Goal: Transaction & Acquisition: Register for event/course

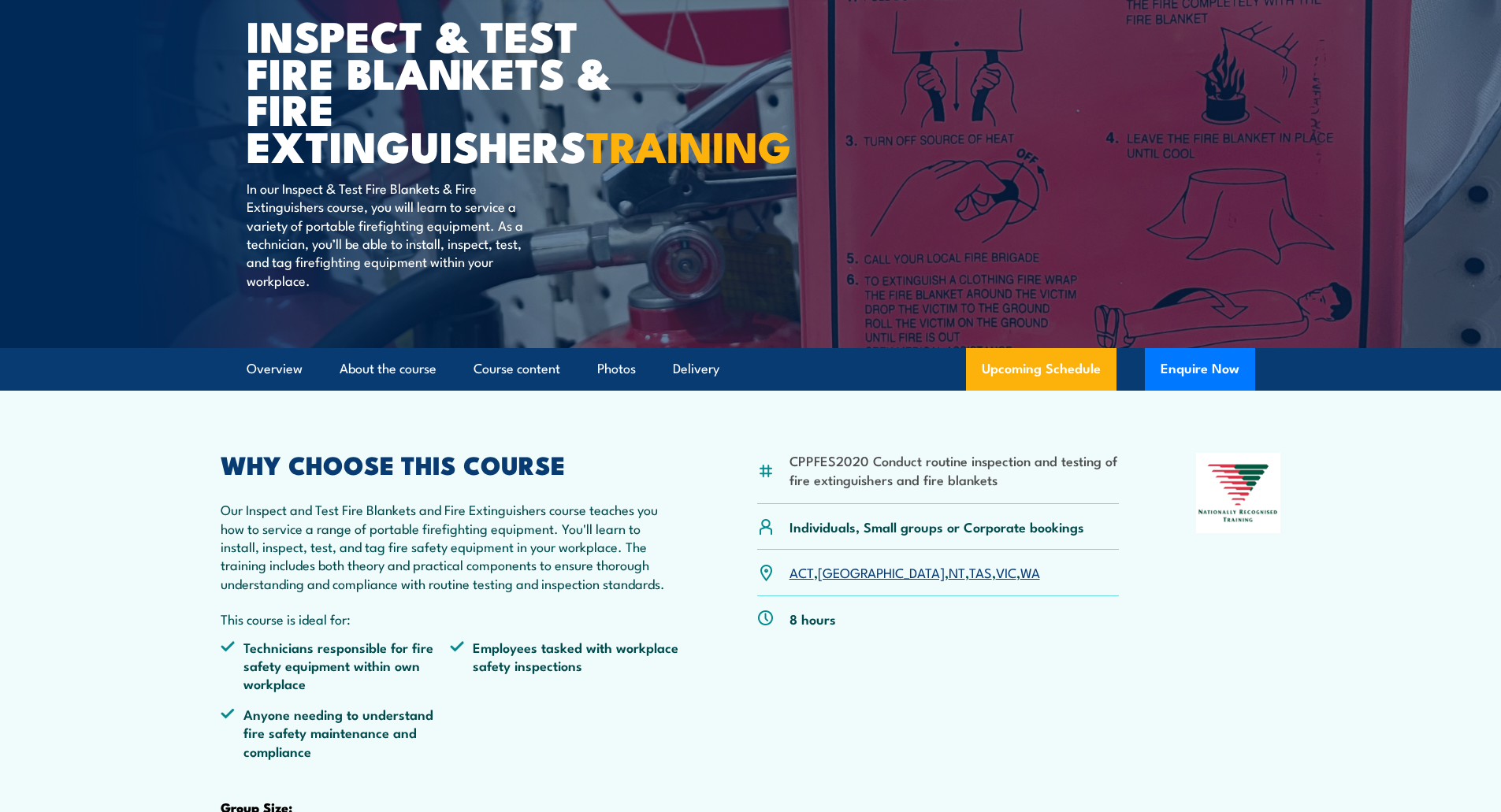
scroll to position [158, 0]
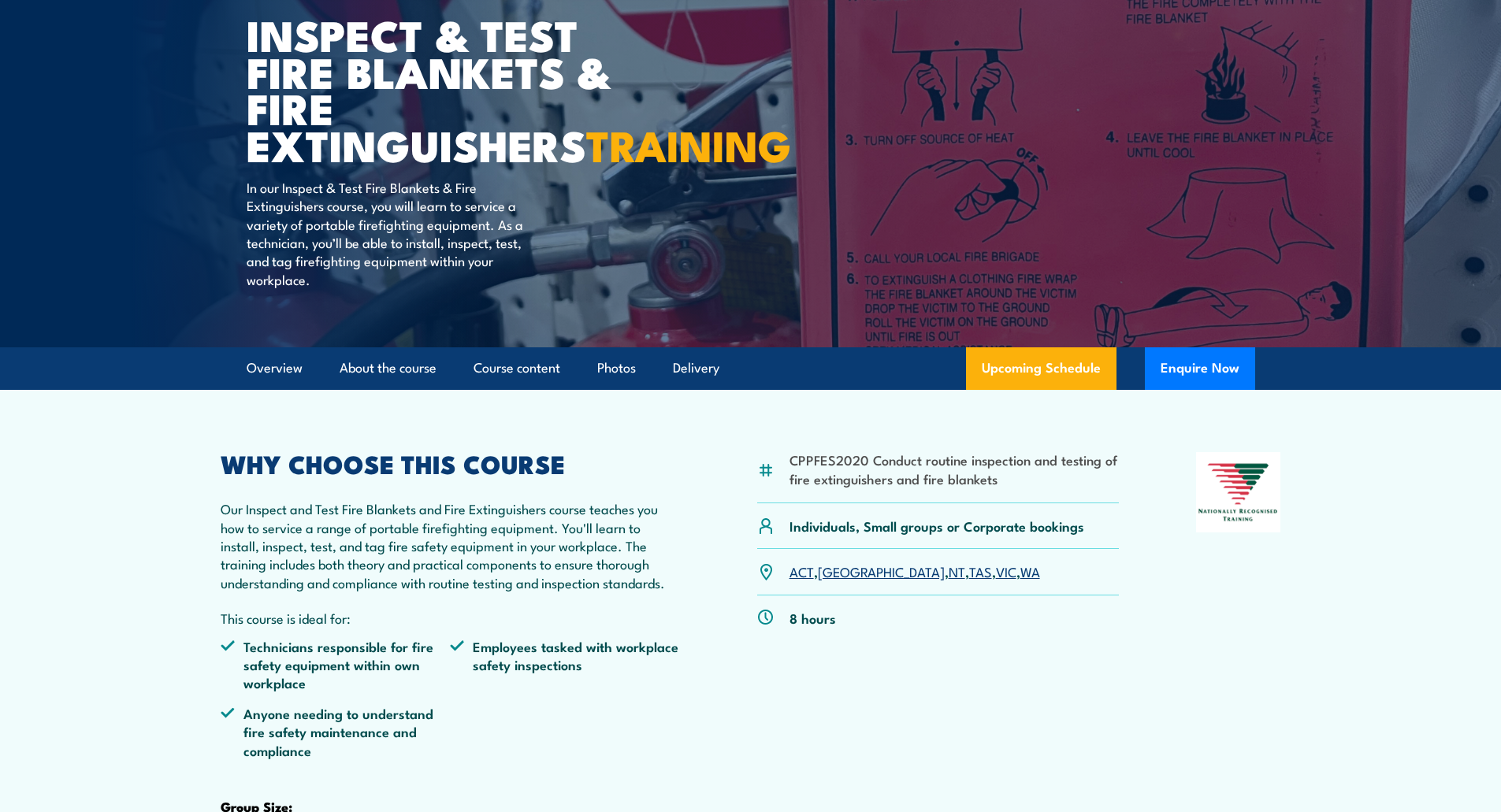
click at [1021, 581] on link "WA" at bounding box center [1030, 571] width 20 height 19
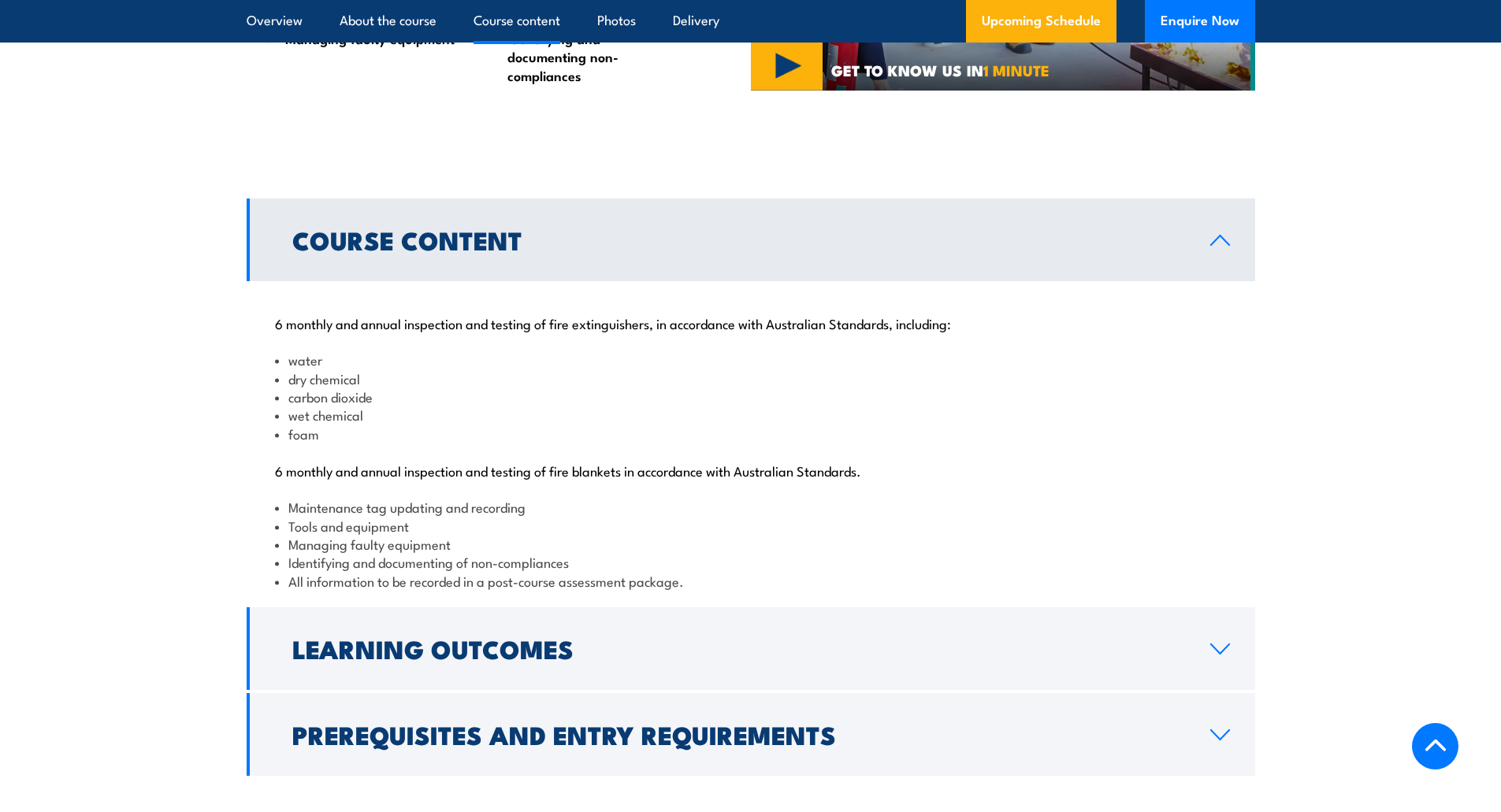
scroll to position [1795, 0]
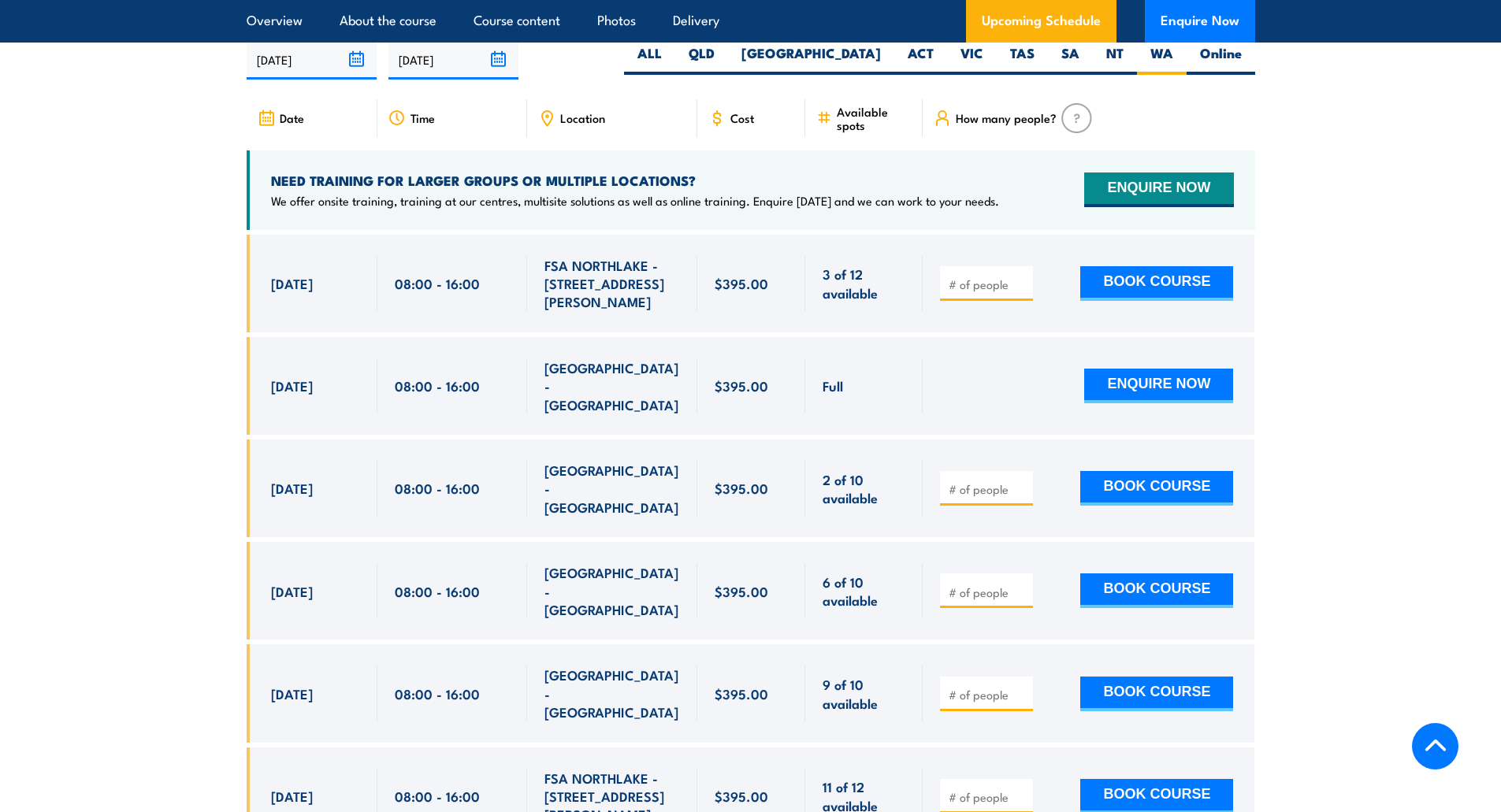
scroll to position [2926, 0]
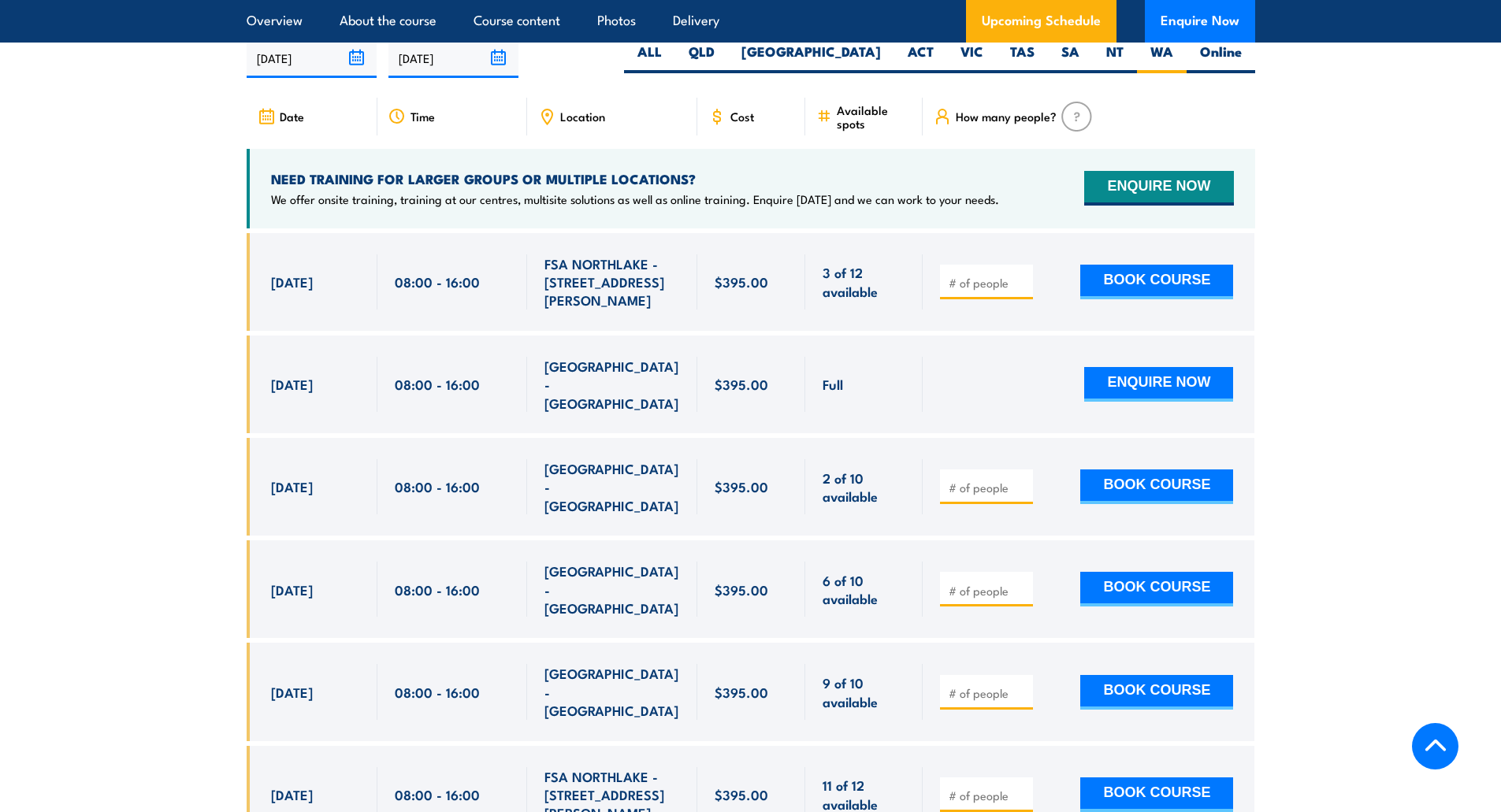
click at [129, 357] on section "UPCOMING SCHEDULE FOR - "Inspect and test fire blankets and fire extinguishers …" at bounding box center [750, 417] width 1501 height 899
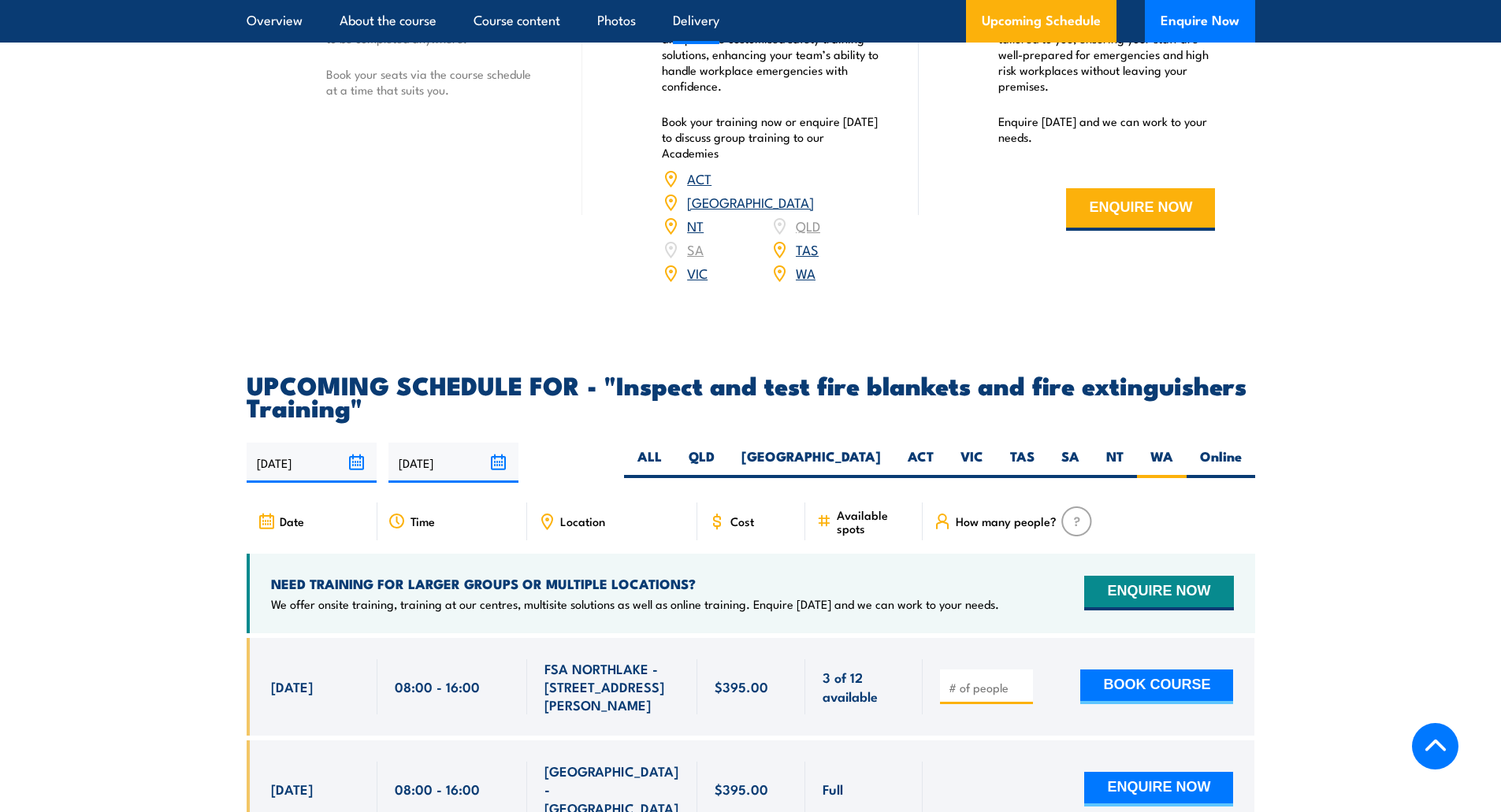
scroll to position [2915, 0]
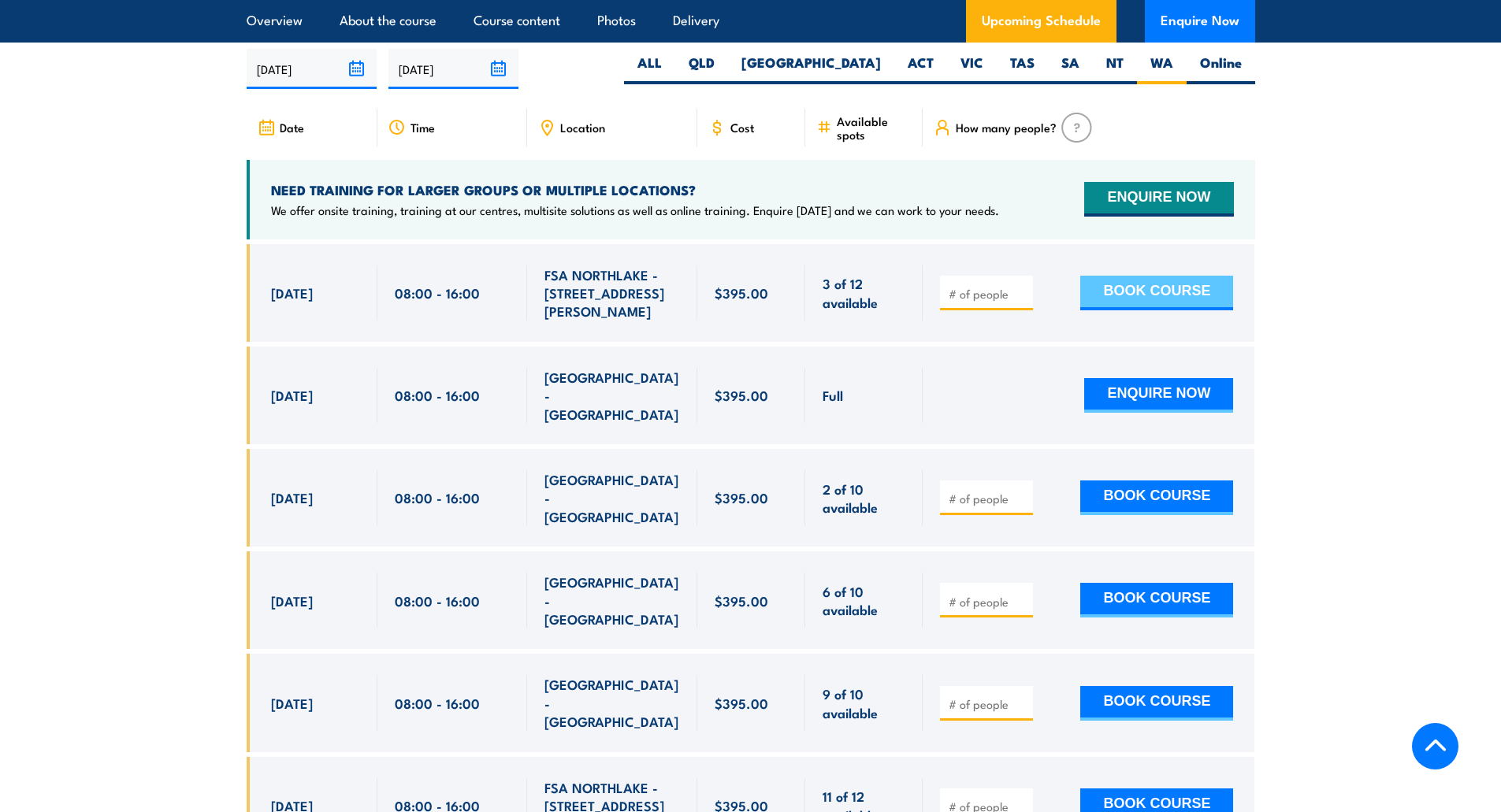
click at [1120, 310] on button "BOOK COURSE" at bounding box center [1157, 293] width 153 height 34
click at [963, 301] on input "number" at bounding box center [988, 294] width 79 height 16
type input "1"
click at [1179, 310] on button "BOOK COURSE" at bounding box center [1157, 293] width 153 height 34
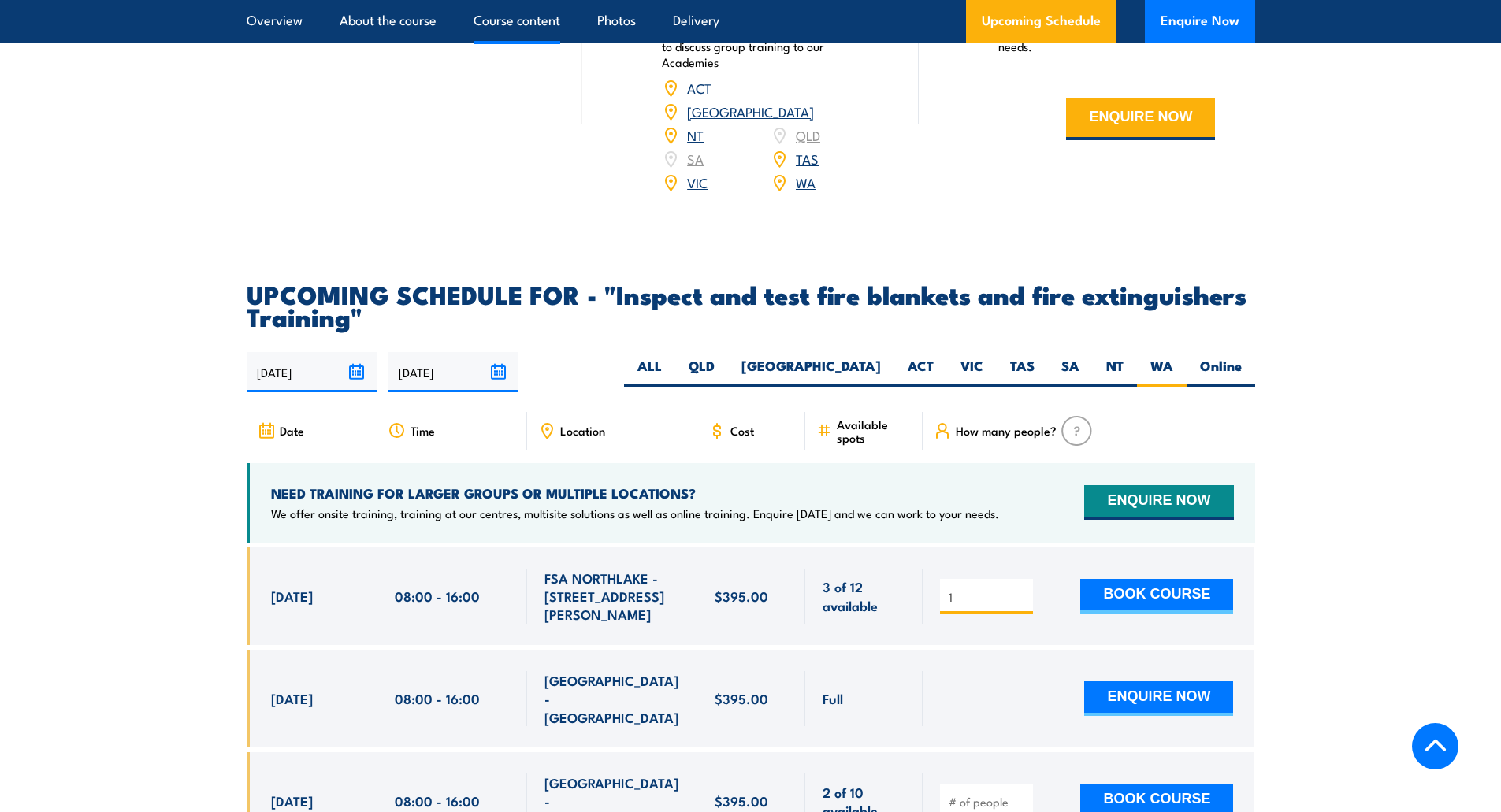
scroll to position [2442, 0]
